Goal: Task Accomplishment & Management: Complete application form

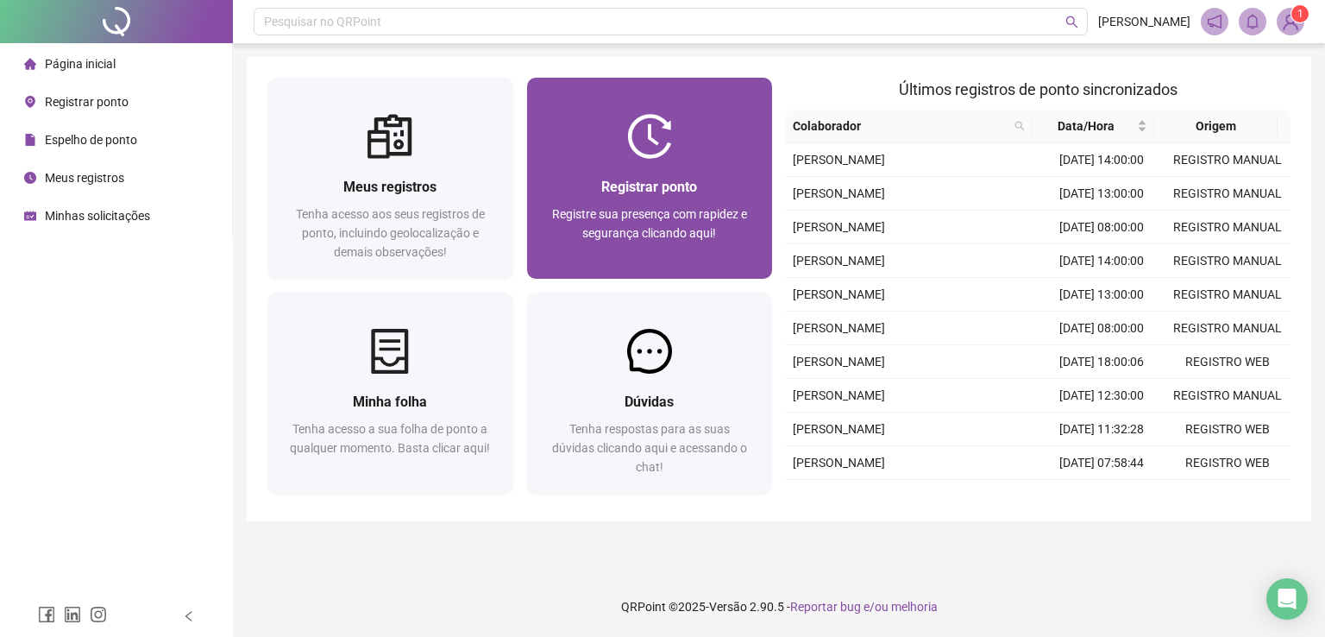
click at [720, 212] on span "Registre sua presença com rapidez e segurança clicando aqui!" at bounding box center [649, 223] width 195 height 33
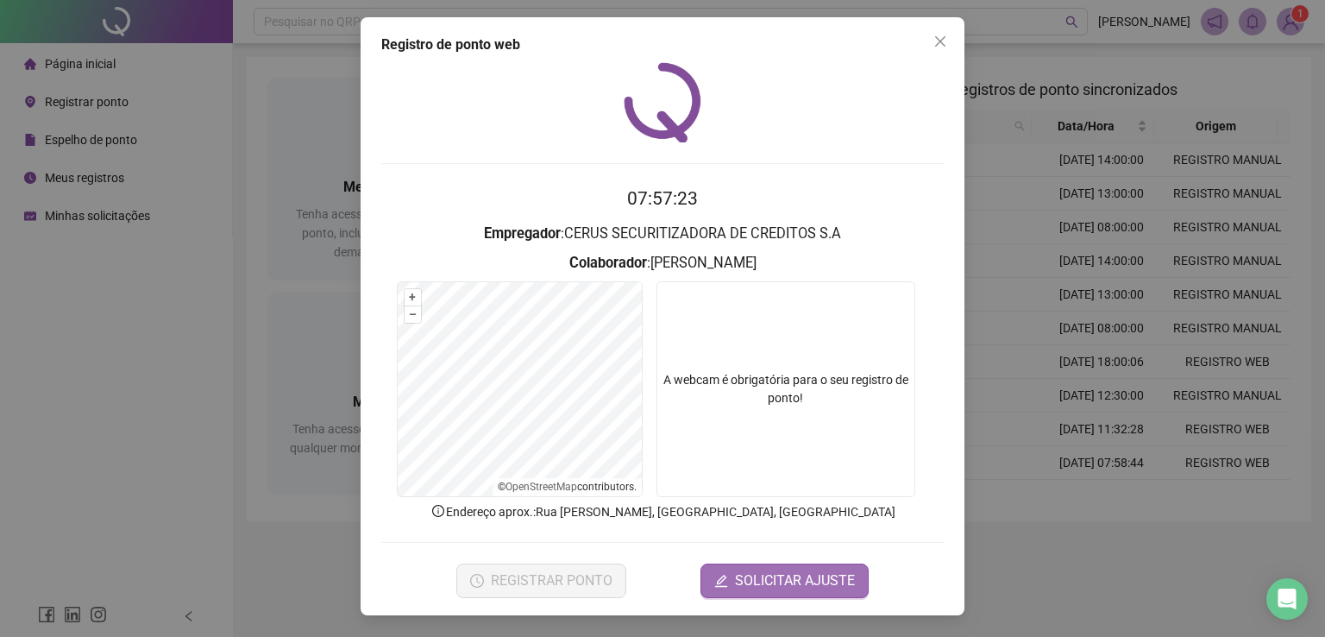
click at [780, 583] on span "SOLICITAR AJUSTE" at bounding box center [795, 580] width 120 height 21
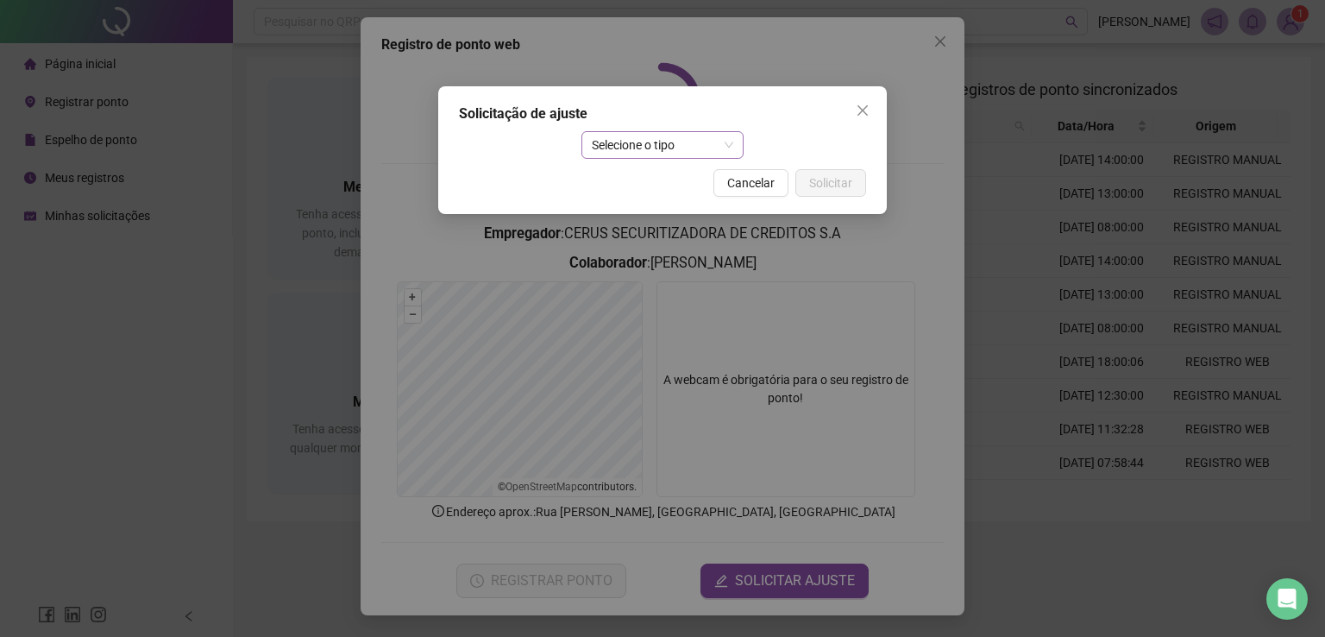
click at [635, 151] on span "Selecione o tipo" at bounding box center [663, 145] width 142 height 26
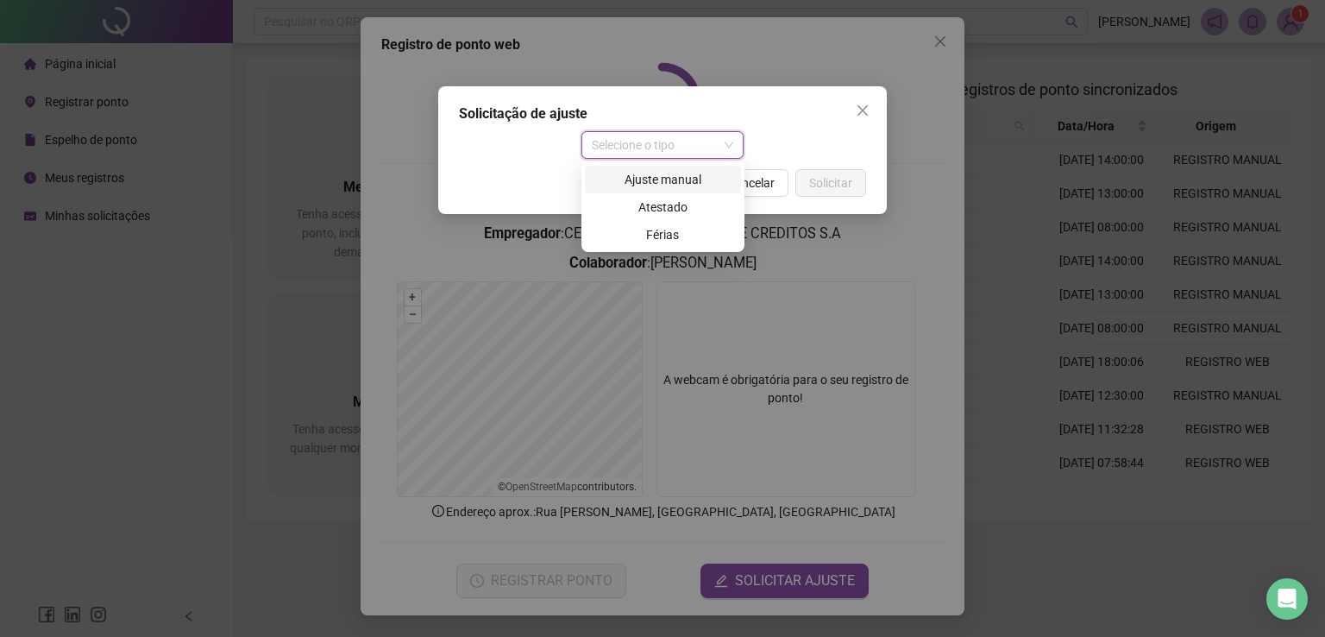
click at [644, 179] on div "Ajuste manual" at bounding box center [662, 179] width 135 height 19
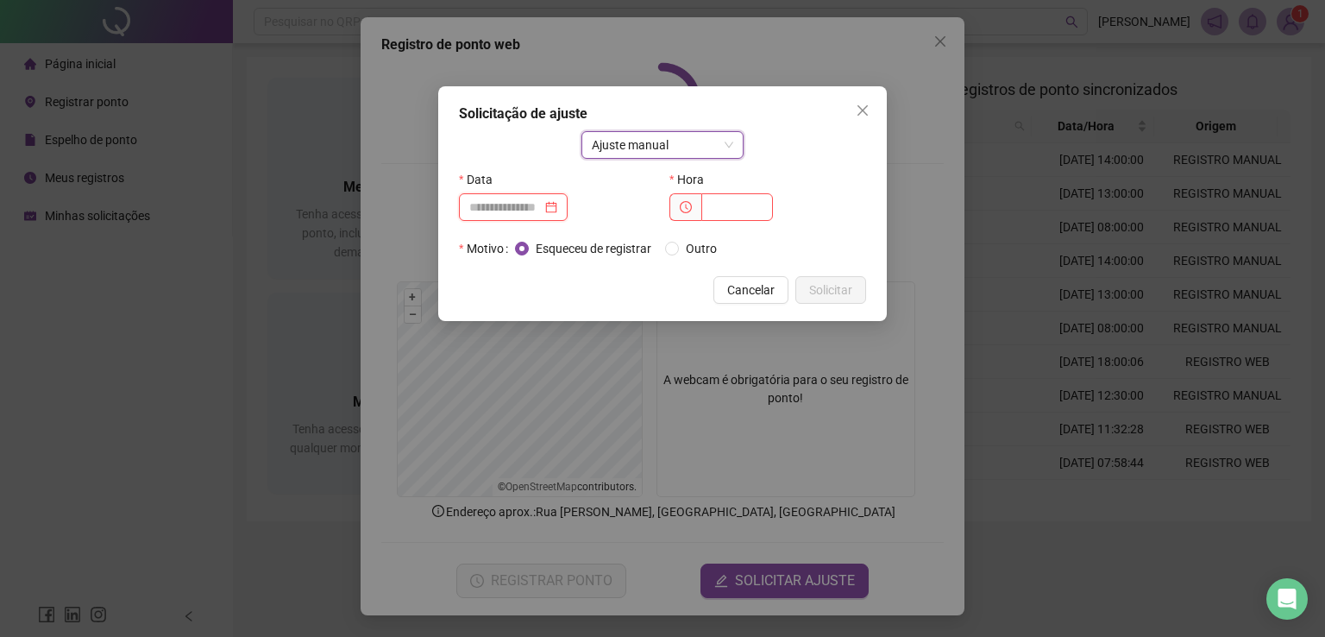
click at [497, 215] on input at bounding box center [505, 207] width 72 height 19
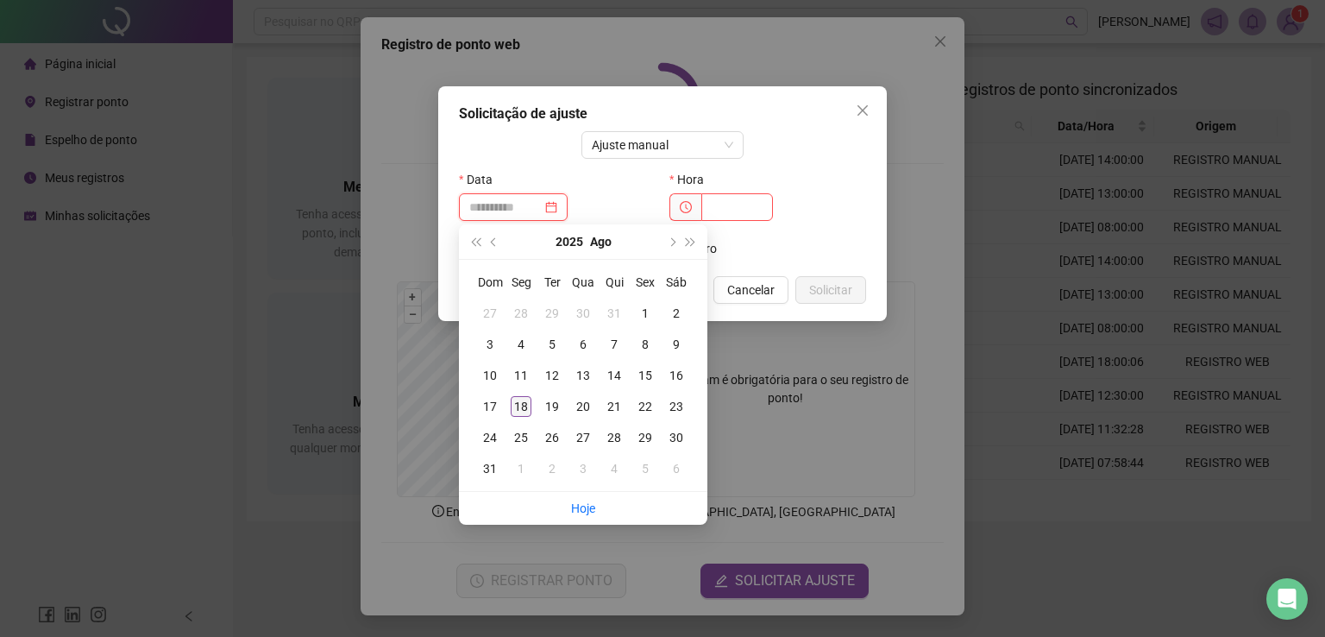
type input "**********"
click at [515, 412] on div "18" at bounding box center [521, 406] width 21 height 21
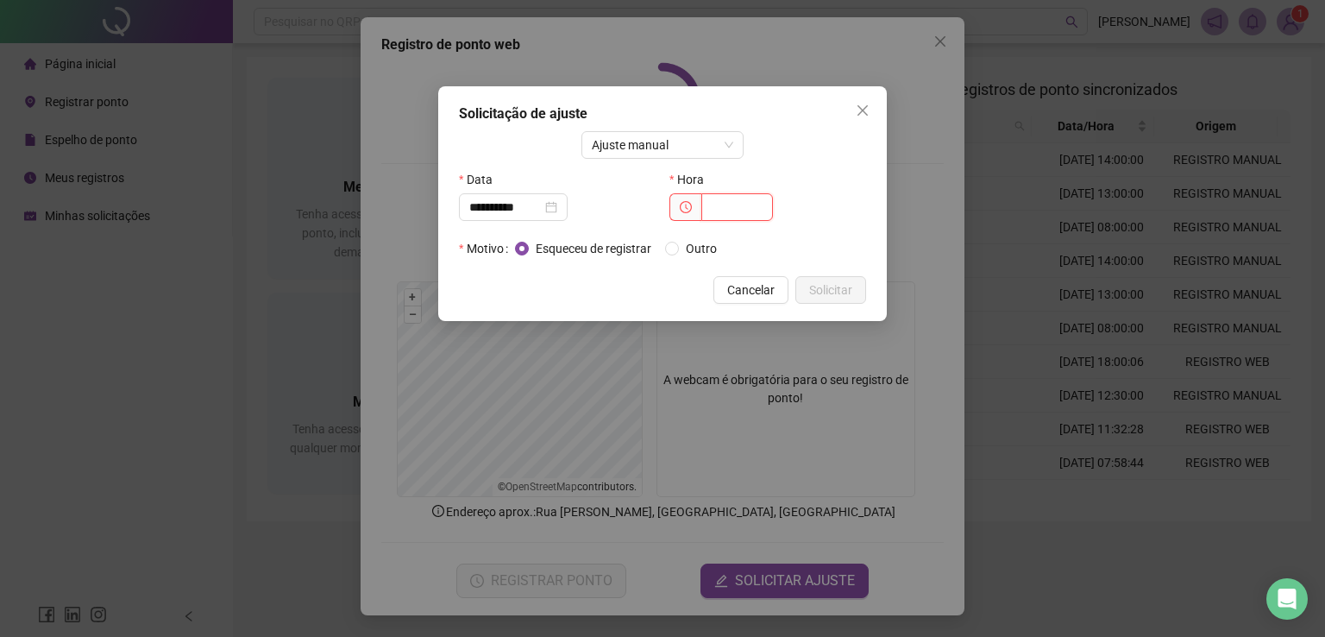
click at [747, 216] on input "text" at bounding box center [737, 207] width 72 height 28
type input "*****"
click at [669, 256] on label "Outro" at bounding box center [694, 248] width 59 height 19
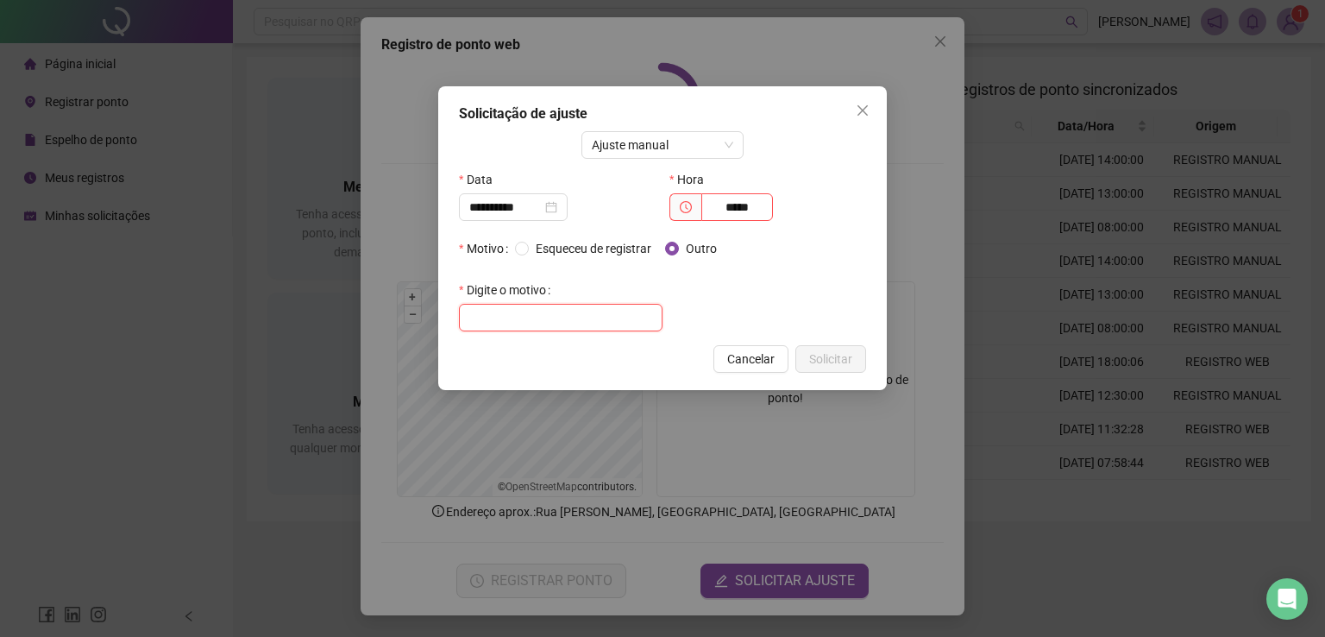
click at [609, 314] on input "text" at bounding box center [561, 318] width 204 height 28
type input "**********"
click at [842, 362] on span "Solicitar" at bounding box center [830, 358] width 43 height 19
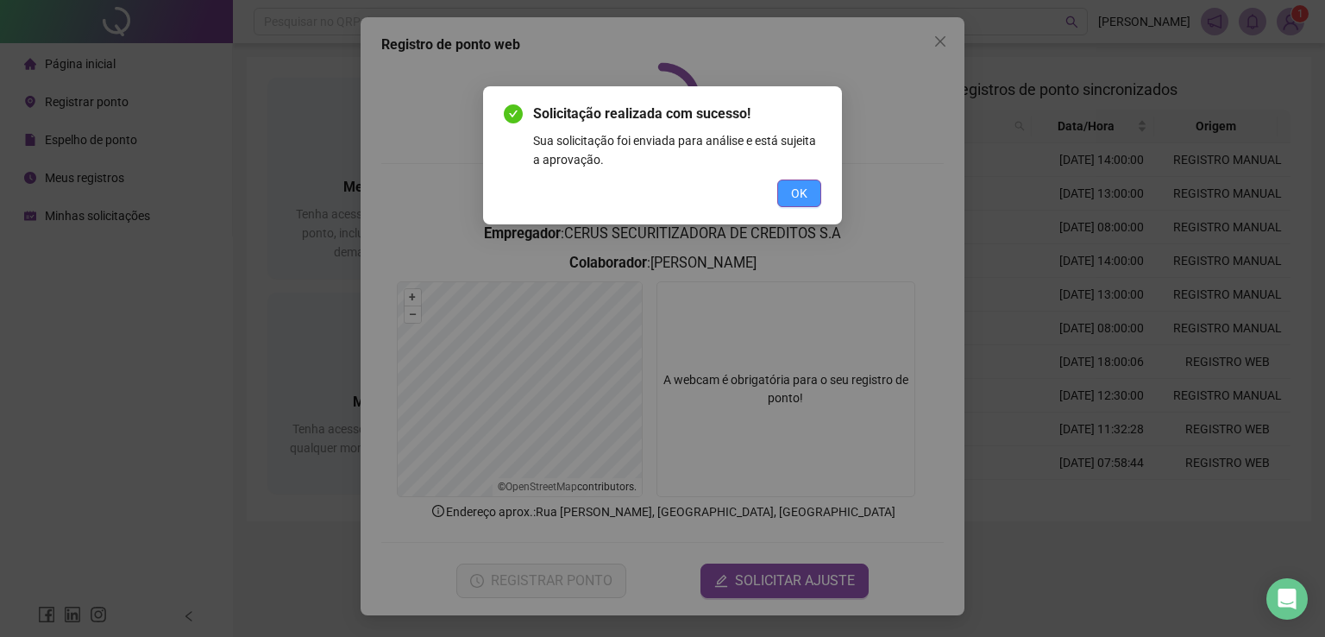
click at [791, 197] on span "OK" at bounding box center [799, 193] width 16 height 19
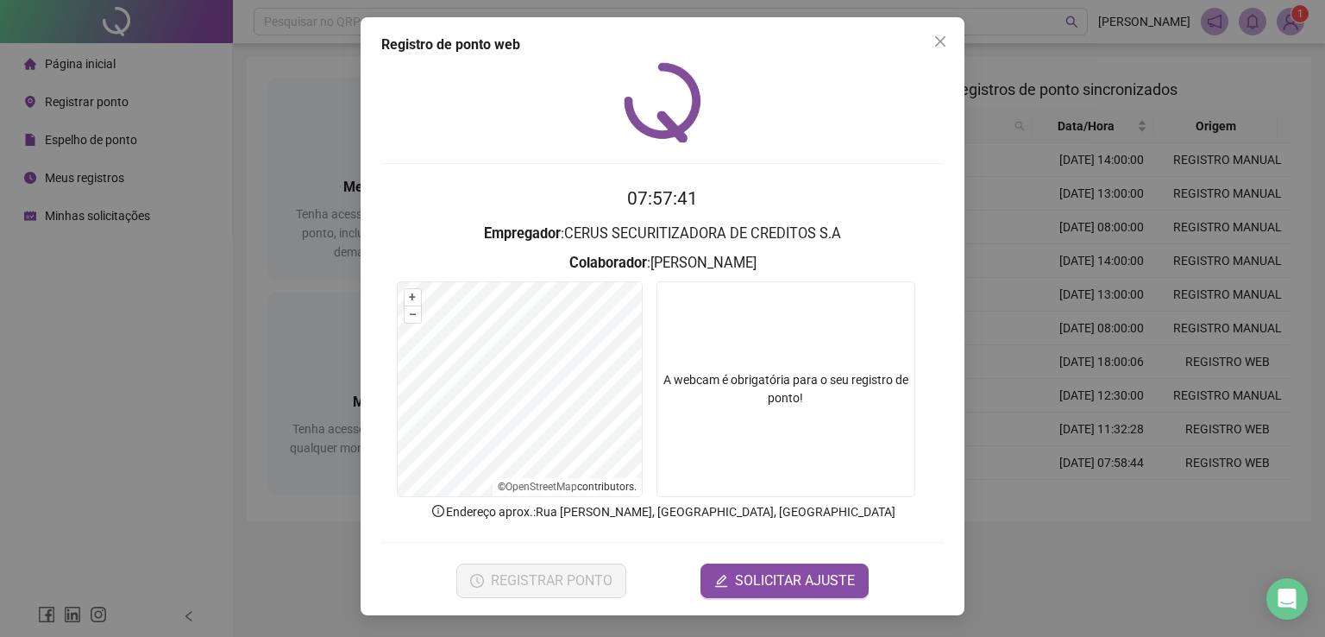
drag, startPoint x: 935, startPoint y: 47, endPoint x: 670, endPoint y: 75, distance: 266.3
click at [935, 47] on icon "close" at bounding box center [940, 42] width 14 height 14
